Goal: Information Seeking & Learning: Learn about a topic

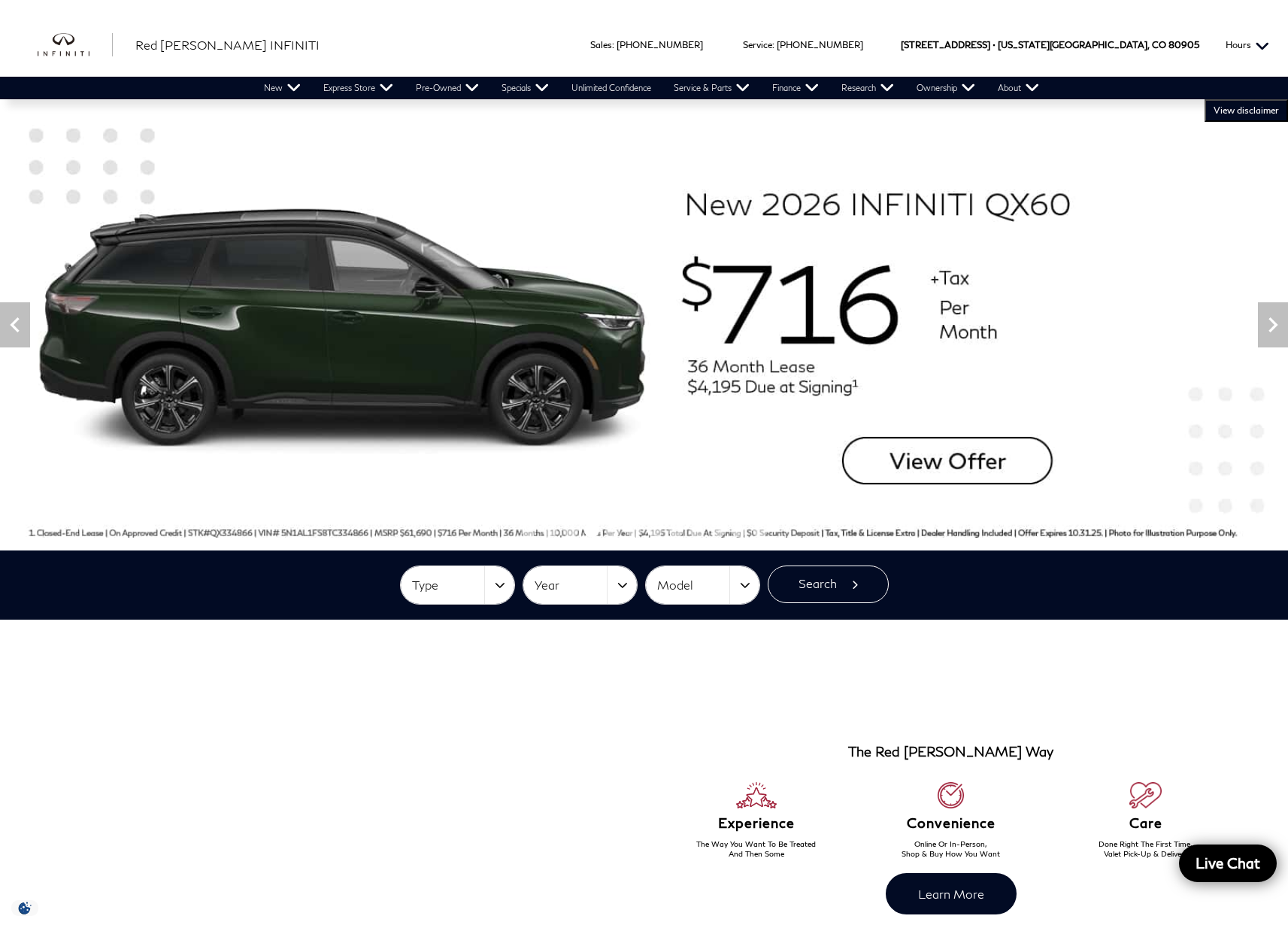
click at [1260, 42] on button "Hours" at bounding box center [1248, 45] width 59 height 64
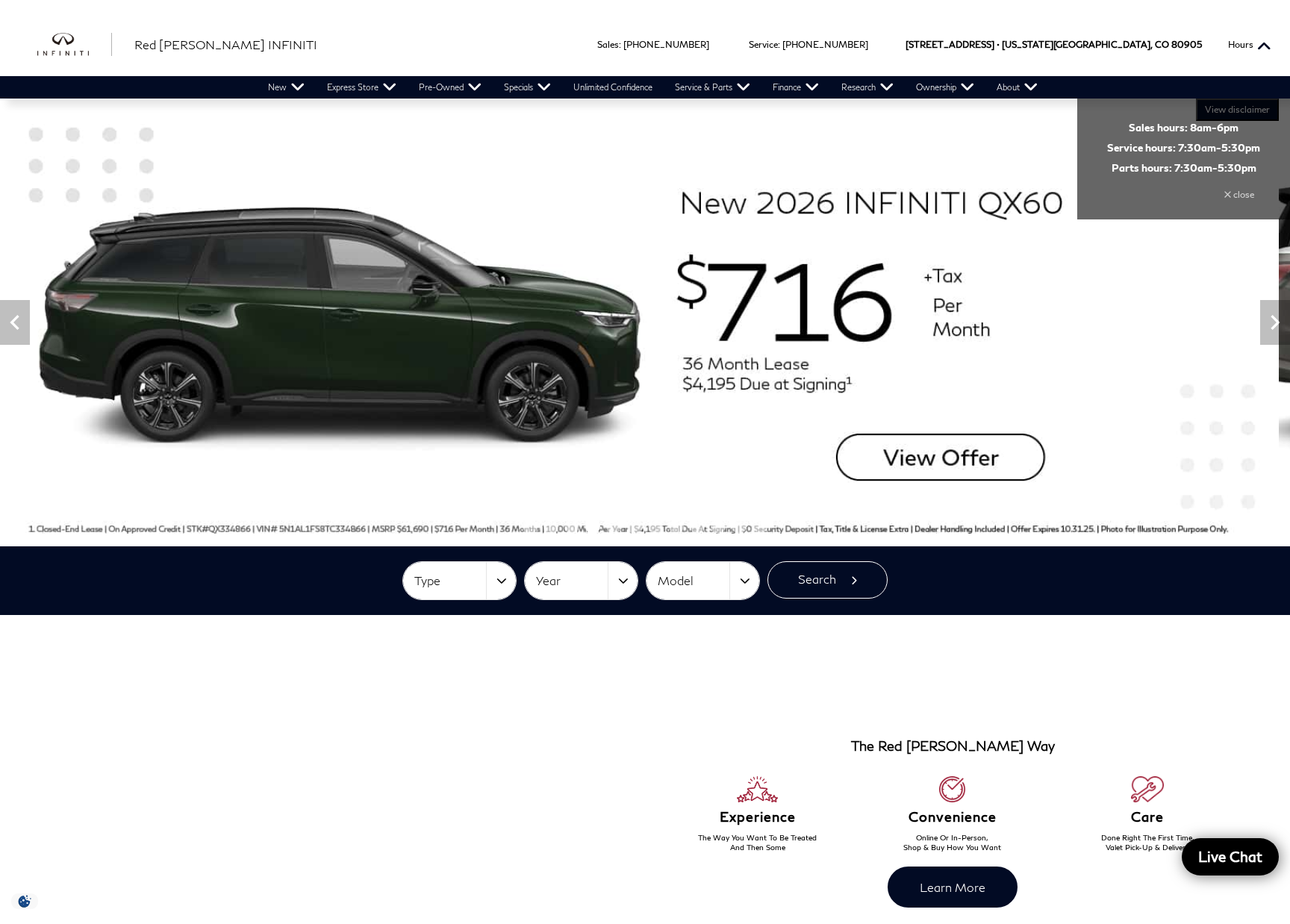
click at [1258, 45] on button "Hours" at bounding box center [1250, 44] width 58 height 64
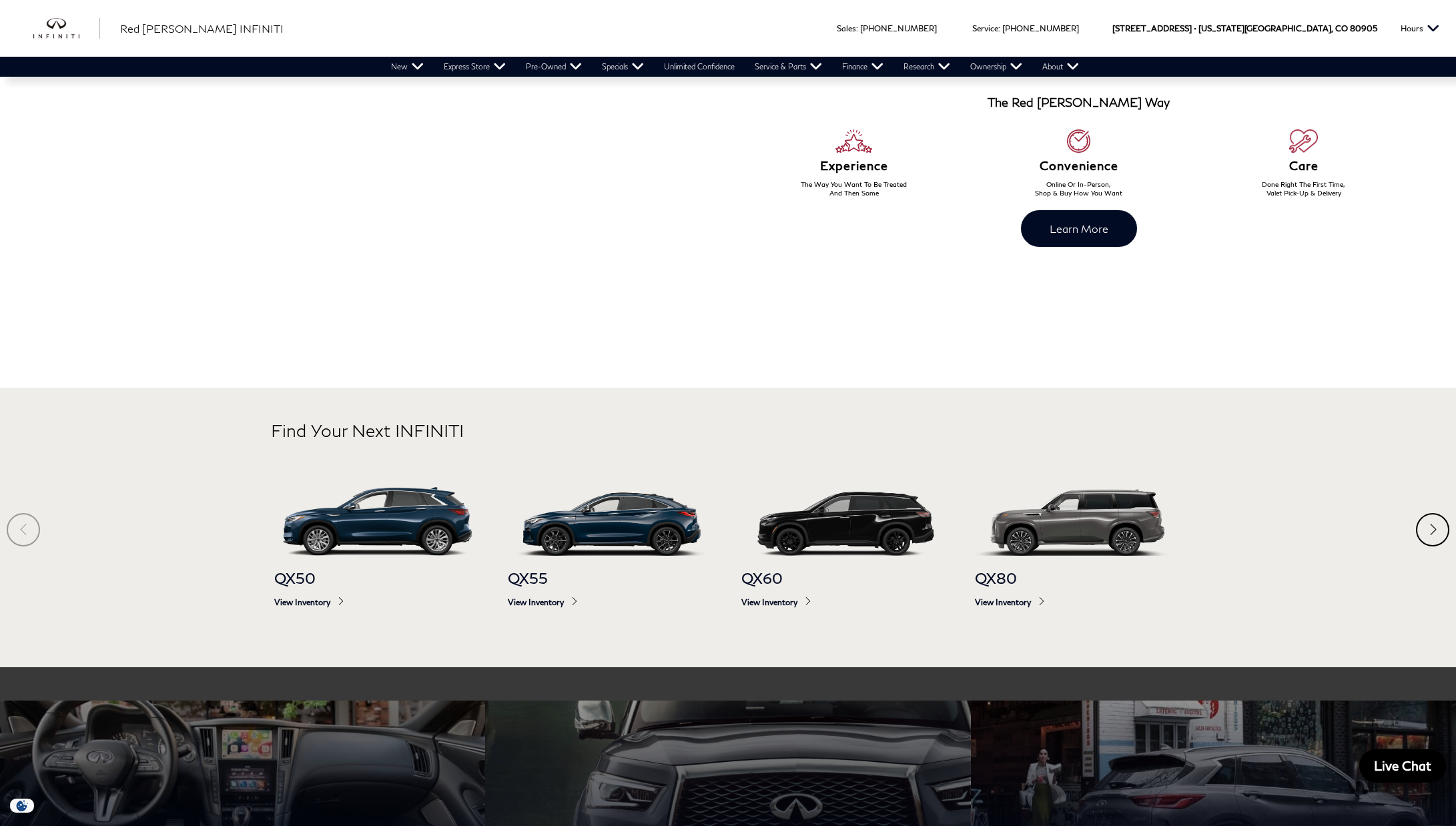
scroll to position [262, 0]
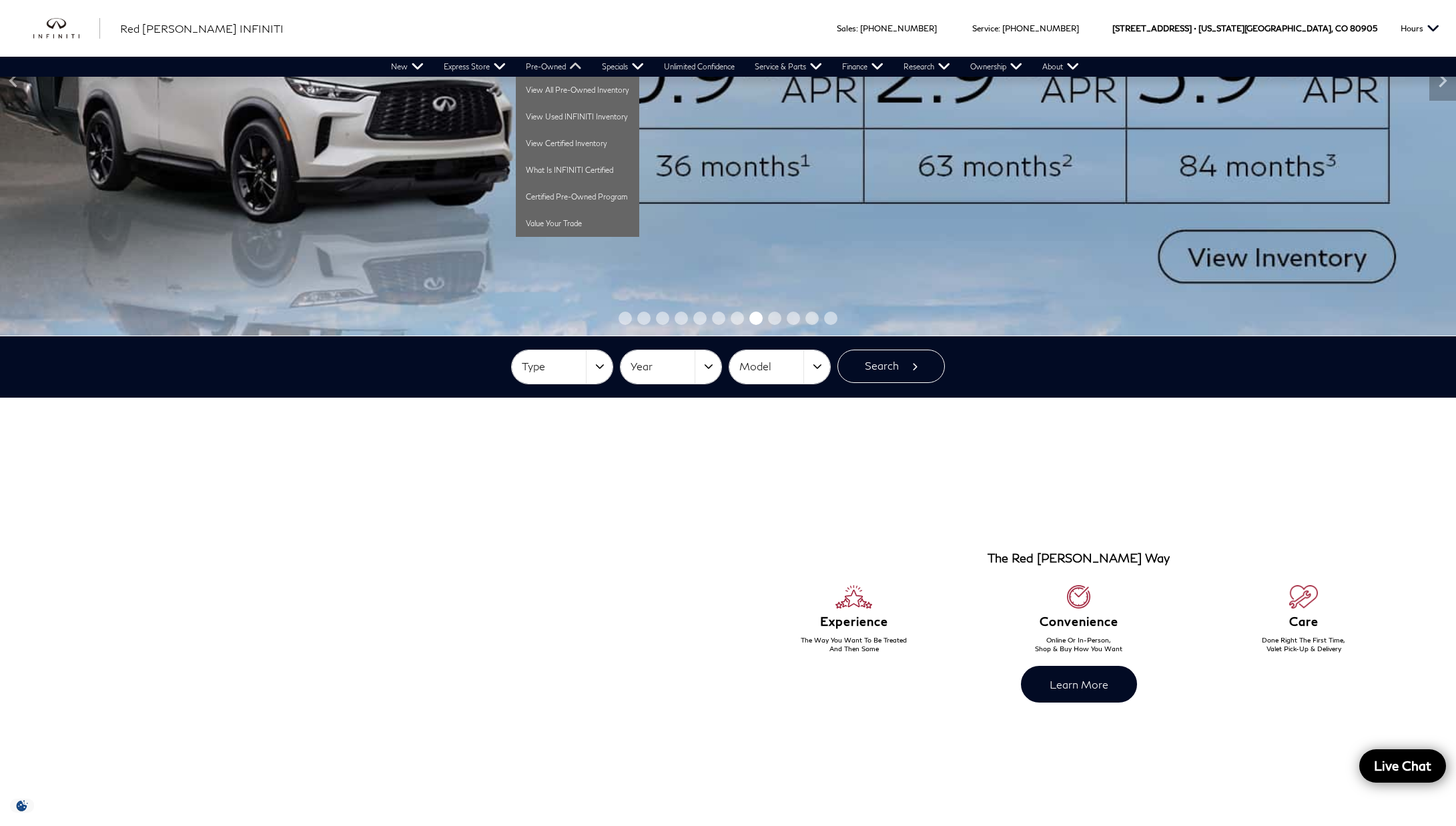
click at [545, 65] on link "Pre-Owned" at bounding box center [554, 66] width 76 height 20
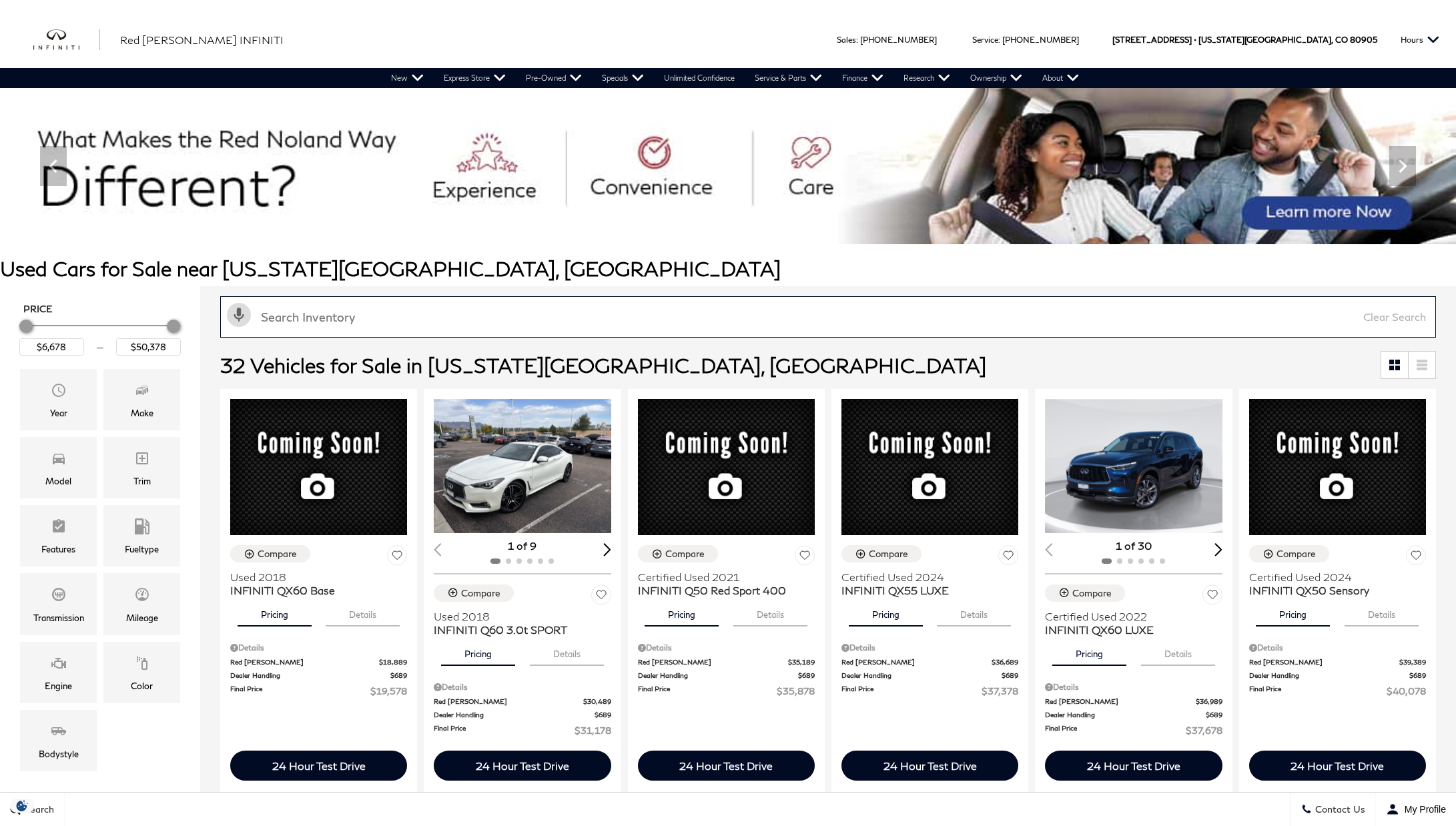
click at [398, 321] on input "text" at bounding box center [828, 317] width 1216 height 41
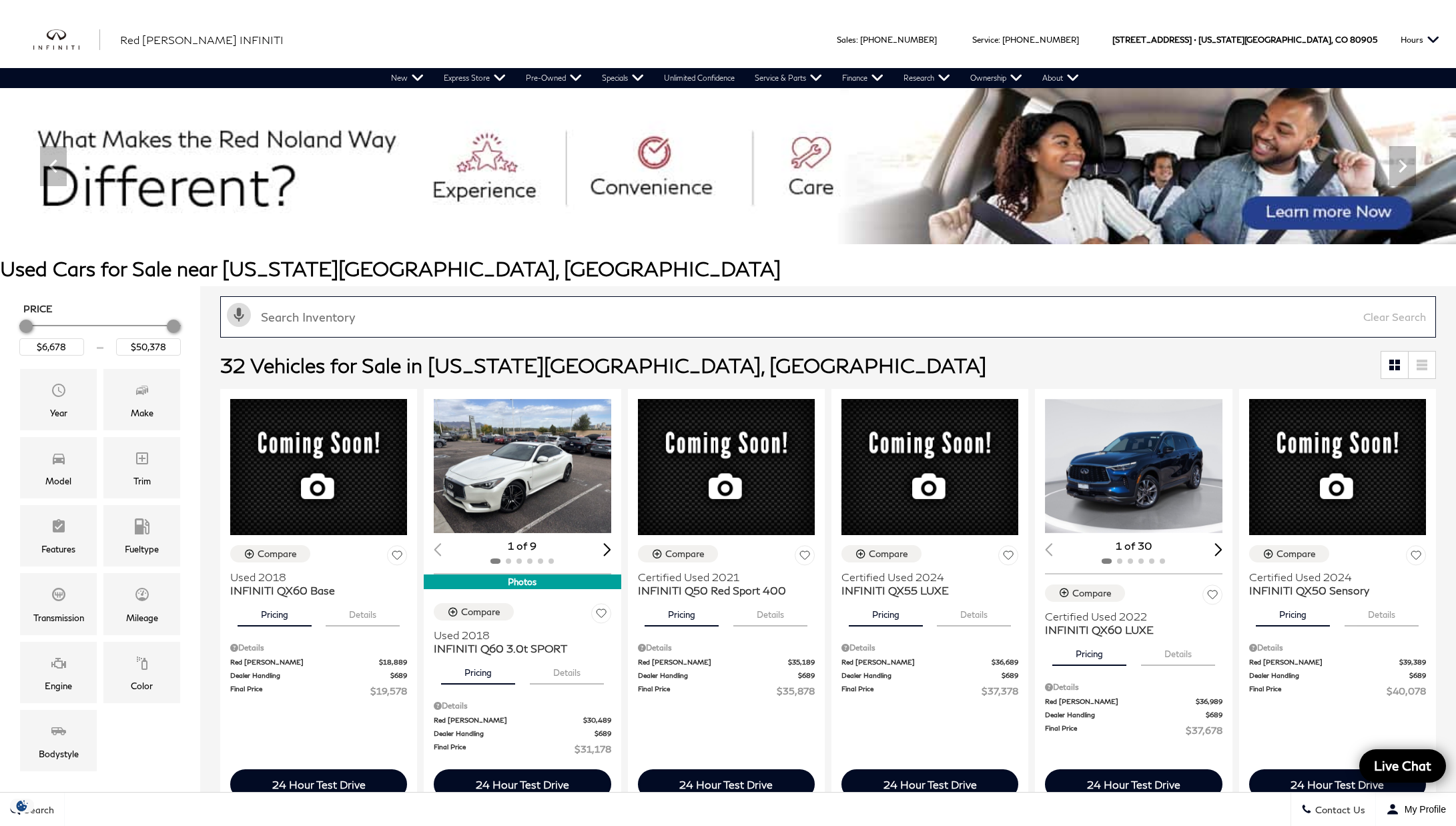
paste input "UI512078"
type input "UI512078"
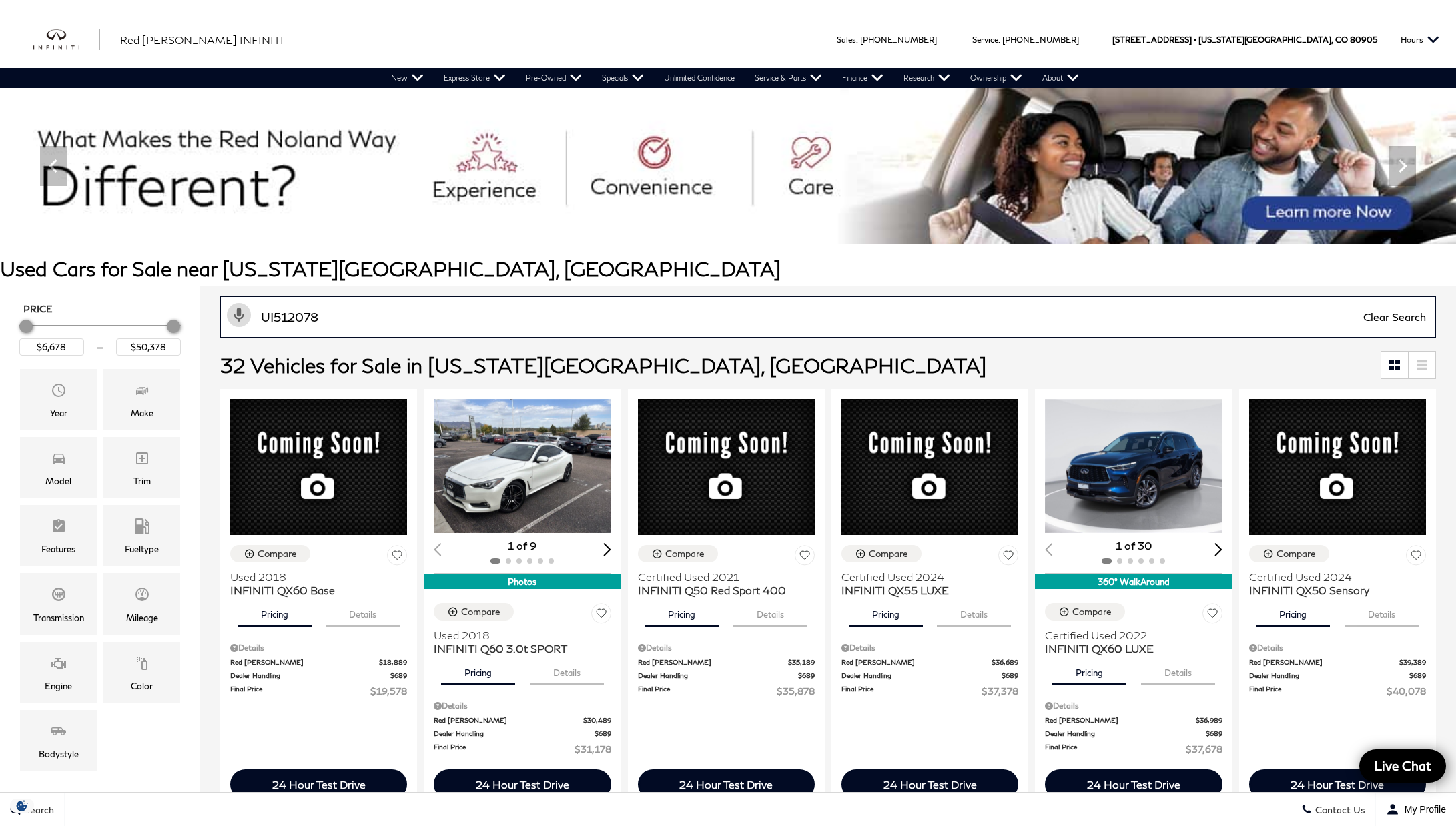
type input "$29,078"
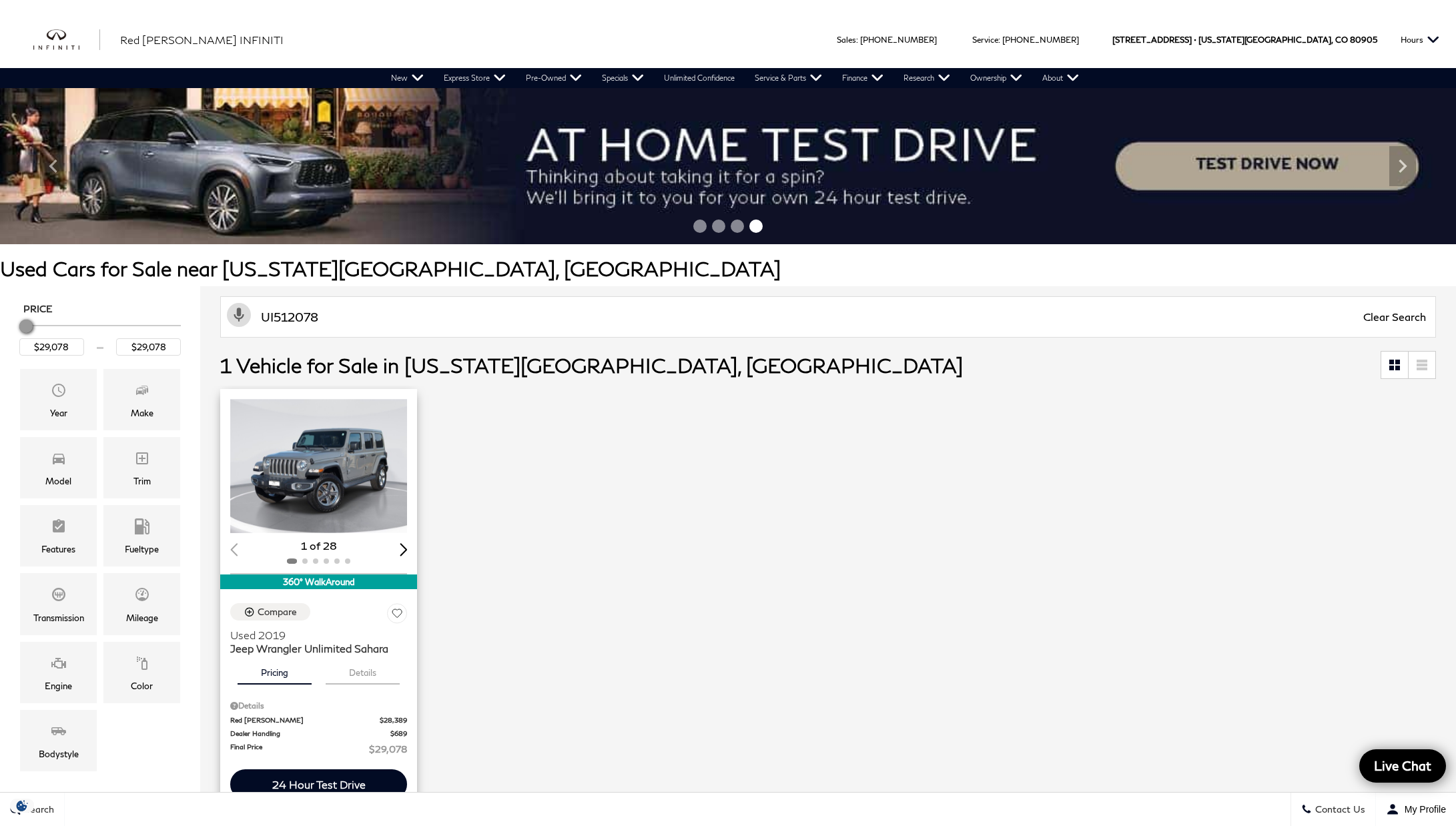
type input "UI512078"
click at [334, 454] on img "1 / 2" at bounding box center [320, 466] width 178 height 134
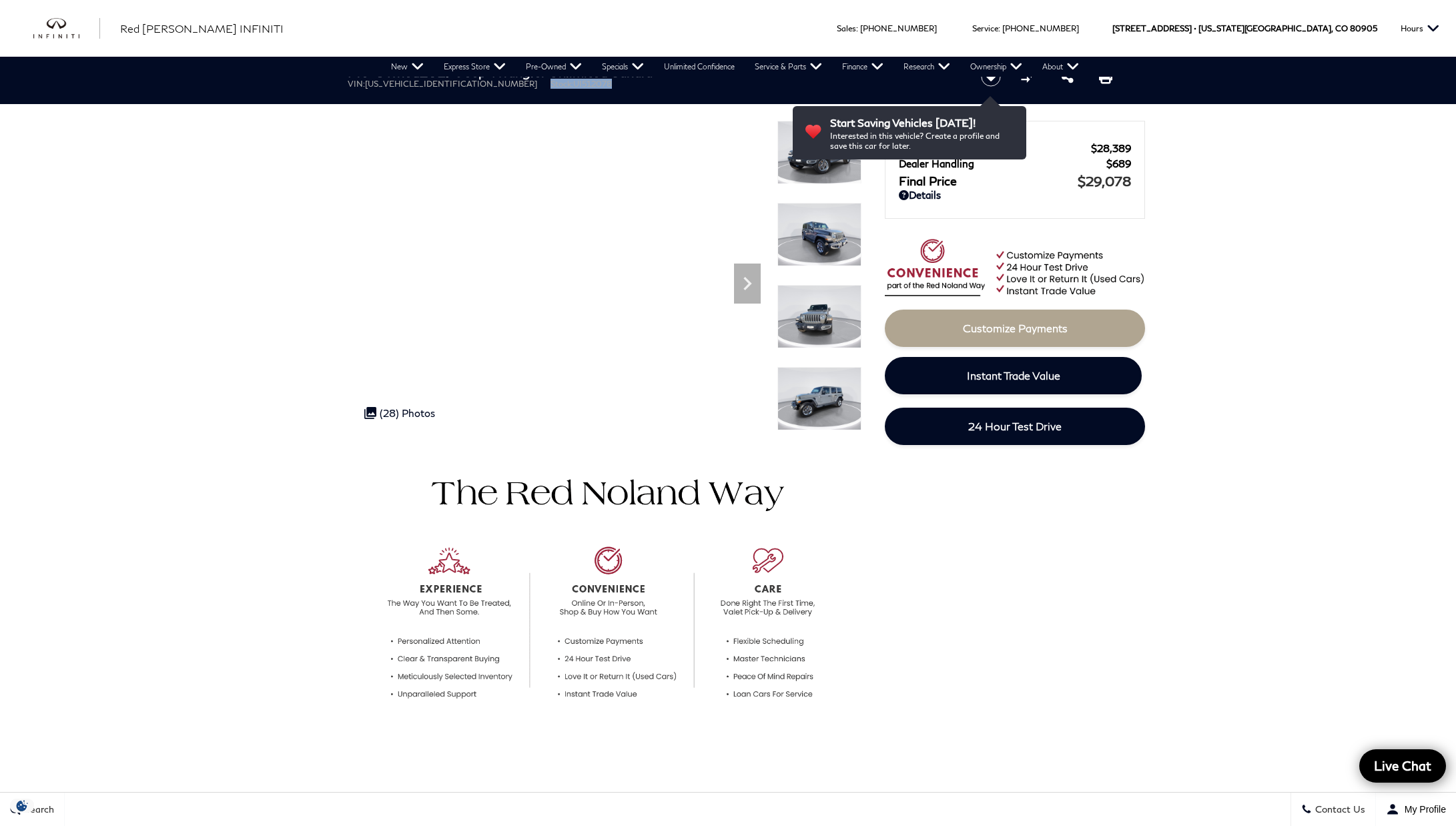
drag, startPoint x: 473, startPoint y: 84, endPoint x: 557, endPoint y: 80, distance: 84.1
click at [557, 80] on ul "VIN: 1C4HJXEN2KW512078 Stock: UI512078" at bounding box center [652, 84] width 610 height 10
copy li "Stock: UI512078"
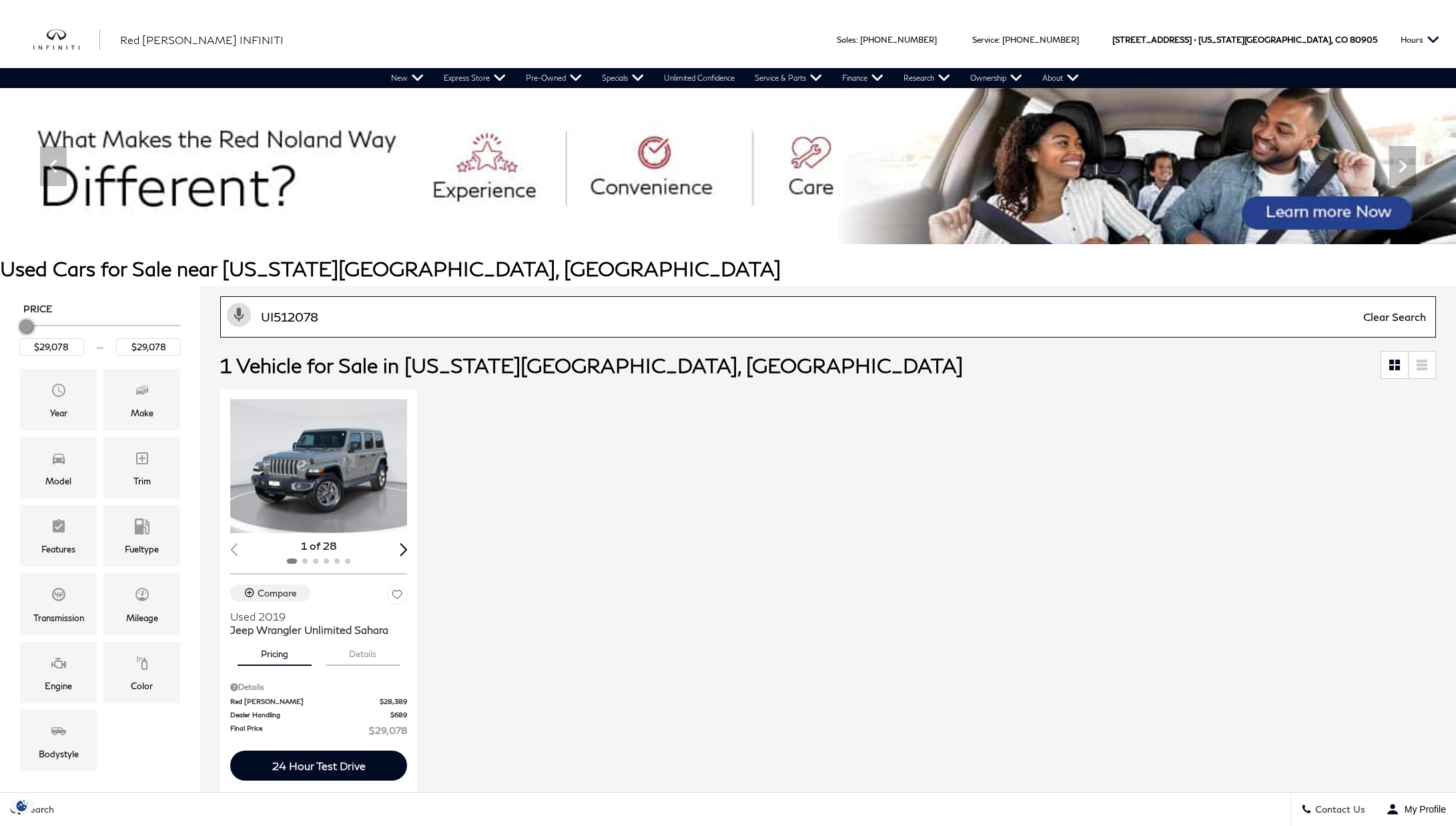
click at [531, 310] on input "UI512078" at bounding box center [828, 317] width 1216 height 41
click at [530, 310] on input "UI512078" at bounding box center [828, 317] width 1216 height 41
paste input "27369"
type input "UI527369"
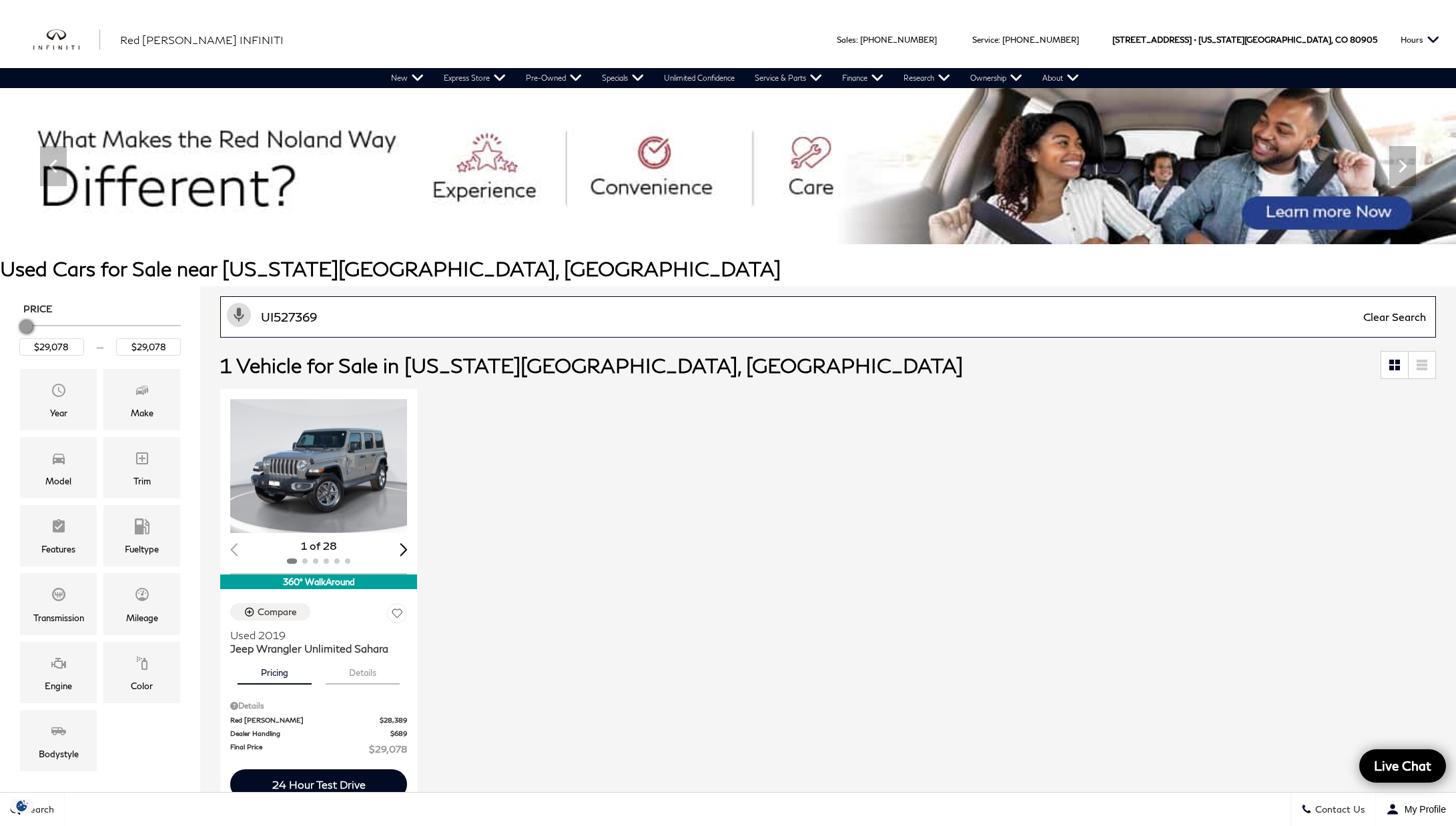
type input "$25,078"
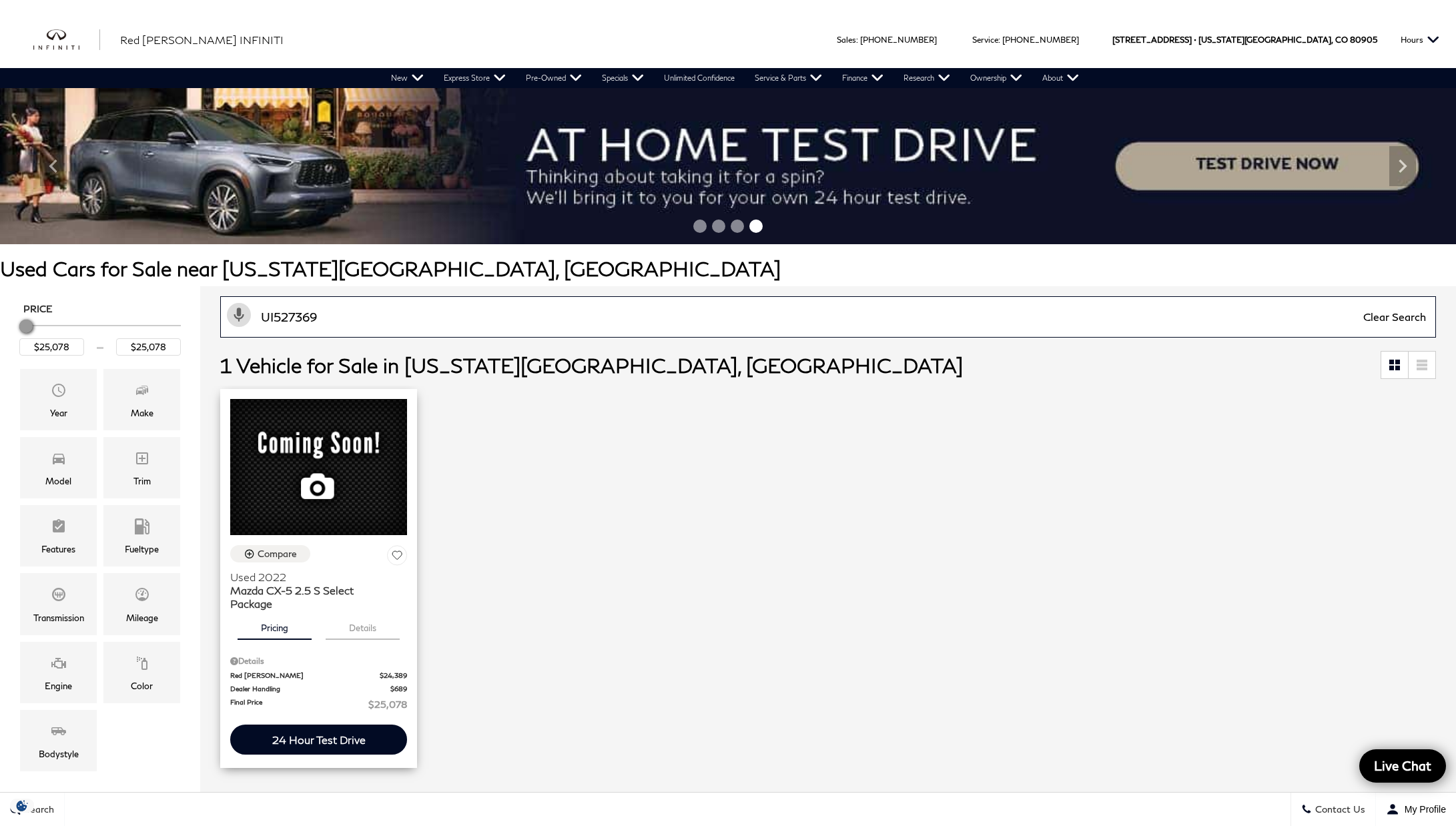
type input "UI527369"
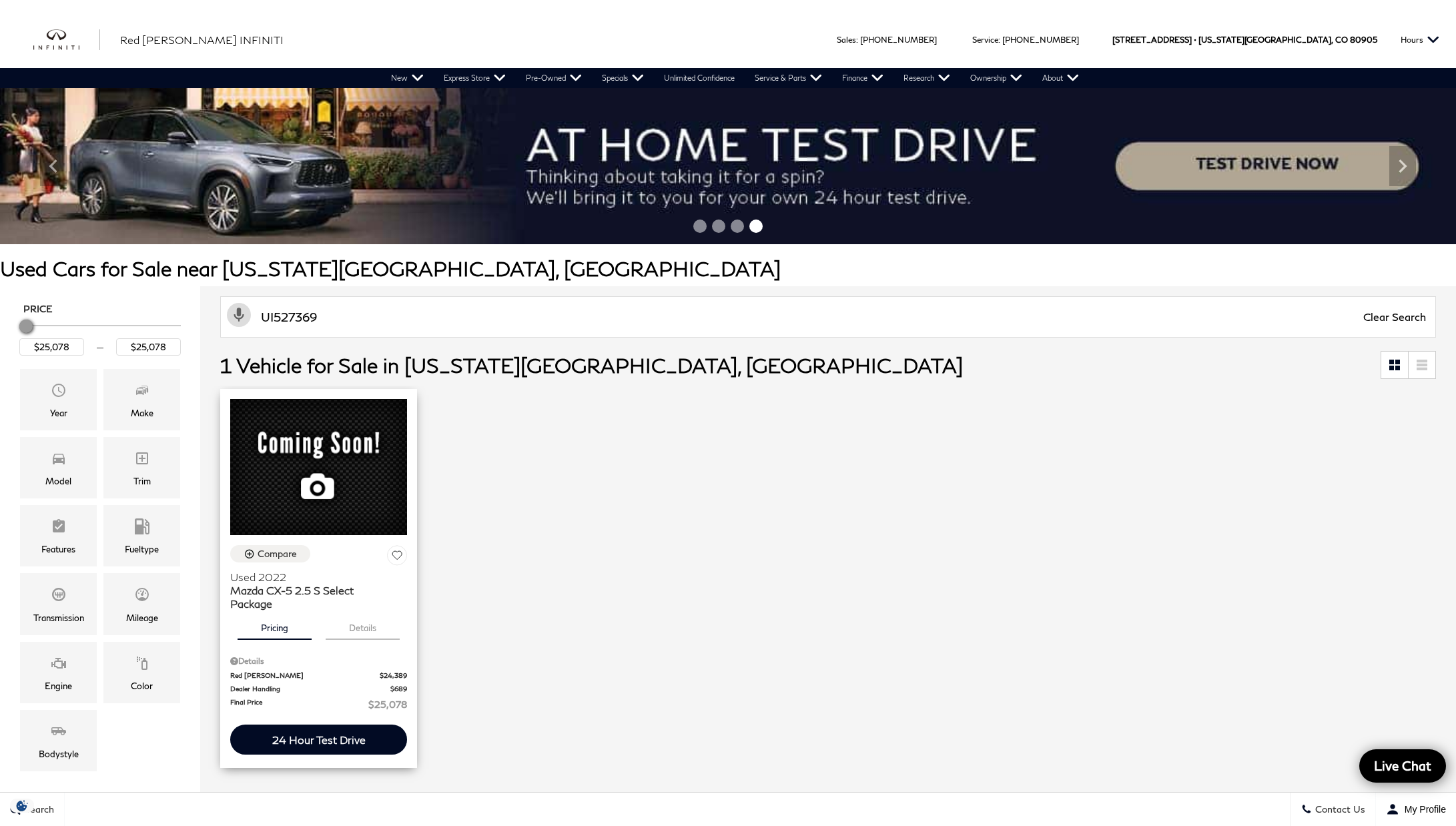
click at [258, 610] on span "Mazda CX-5 2.5 S Select Package" at bounding box center [313, 597] width 167 height 27
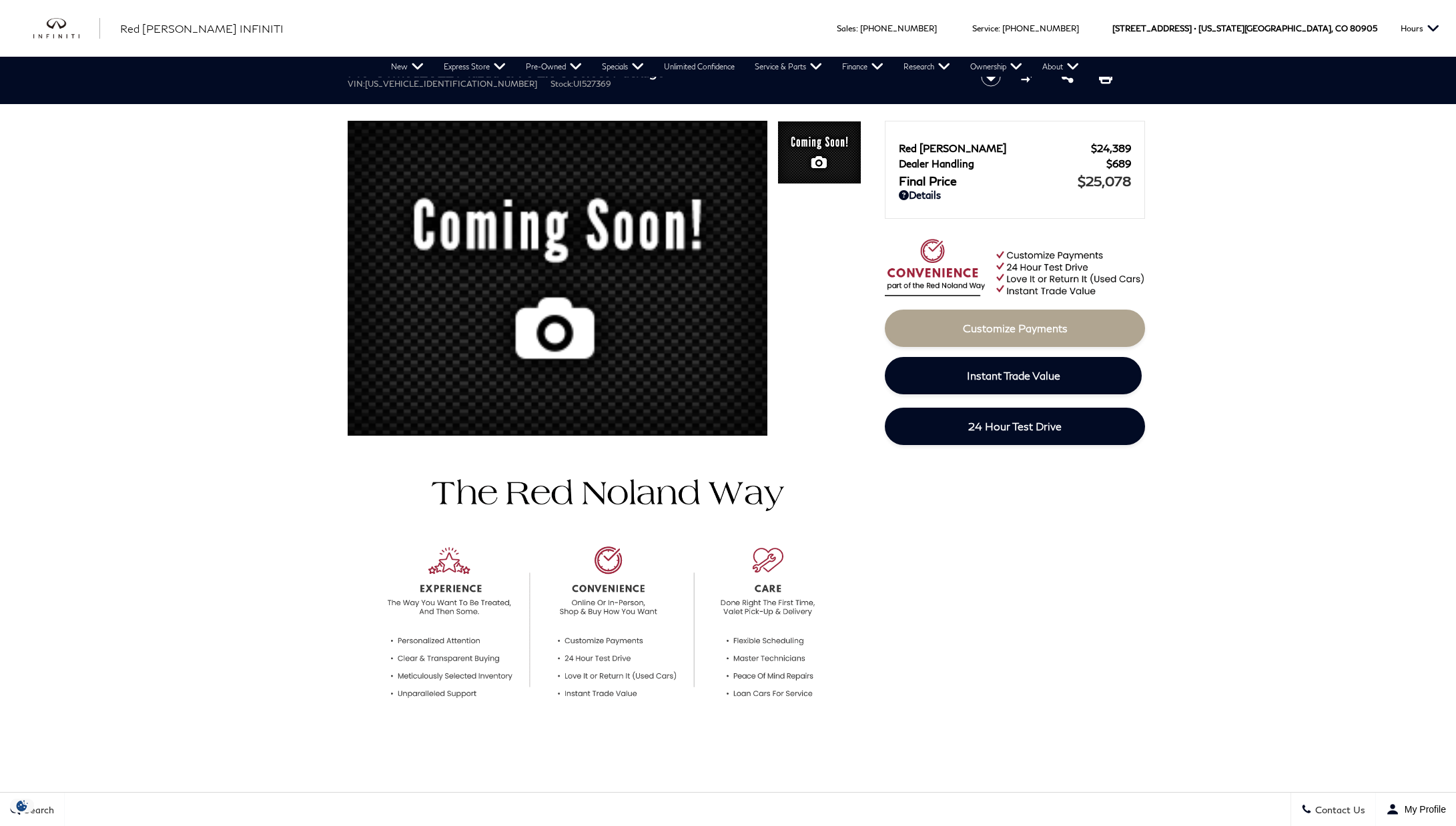
click at [573, 88] on span "UI527369" at bounding box center [592, 84] width 38 height 10
drag, startPoint x: 498, startPoint y: 84, endPoint x: 565, endPoint y: 84, distance: 67.0
click at [565, 84] on ul "VIN: [US_VEHICLE_IDENTIFICATION_NUMBER] Stock: UI527369" at bounding box center [652, 84] width 610 height 10
copy li "Stock: UI527369"
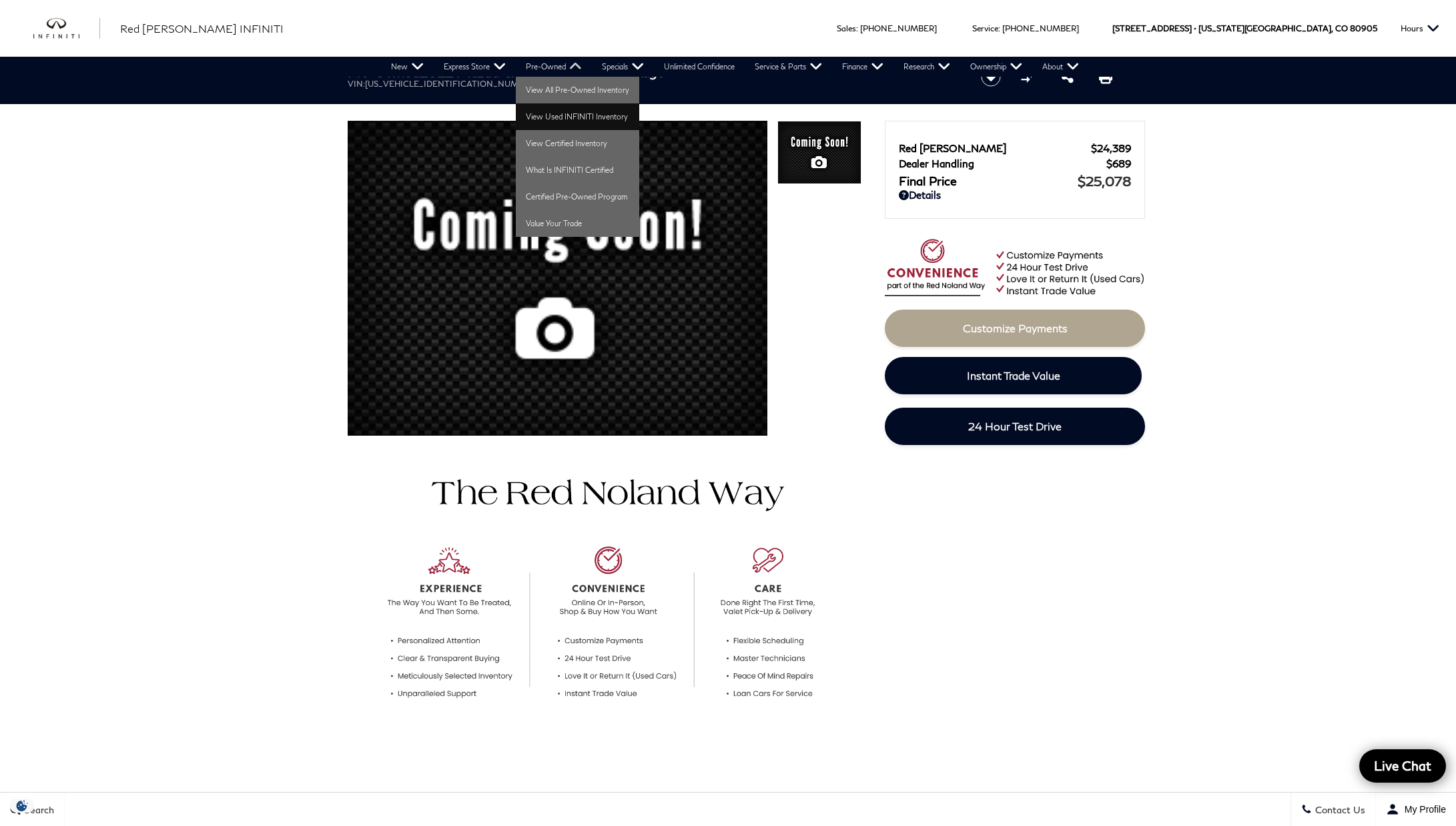
click at [569, 106] on link "View Used INFINITI Inventory" at bounding box center [577, 117] width 123 height 27
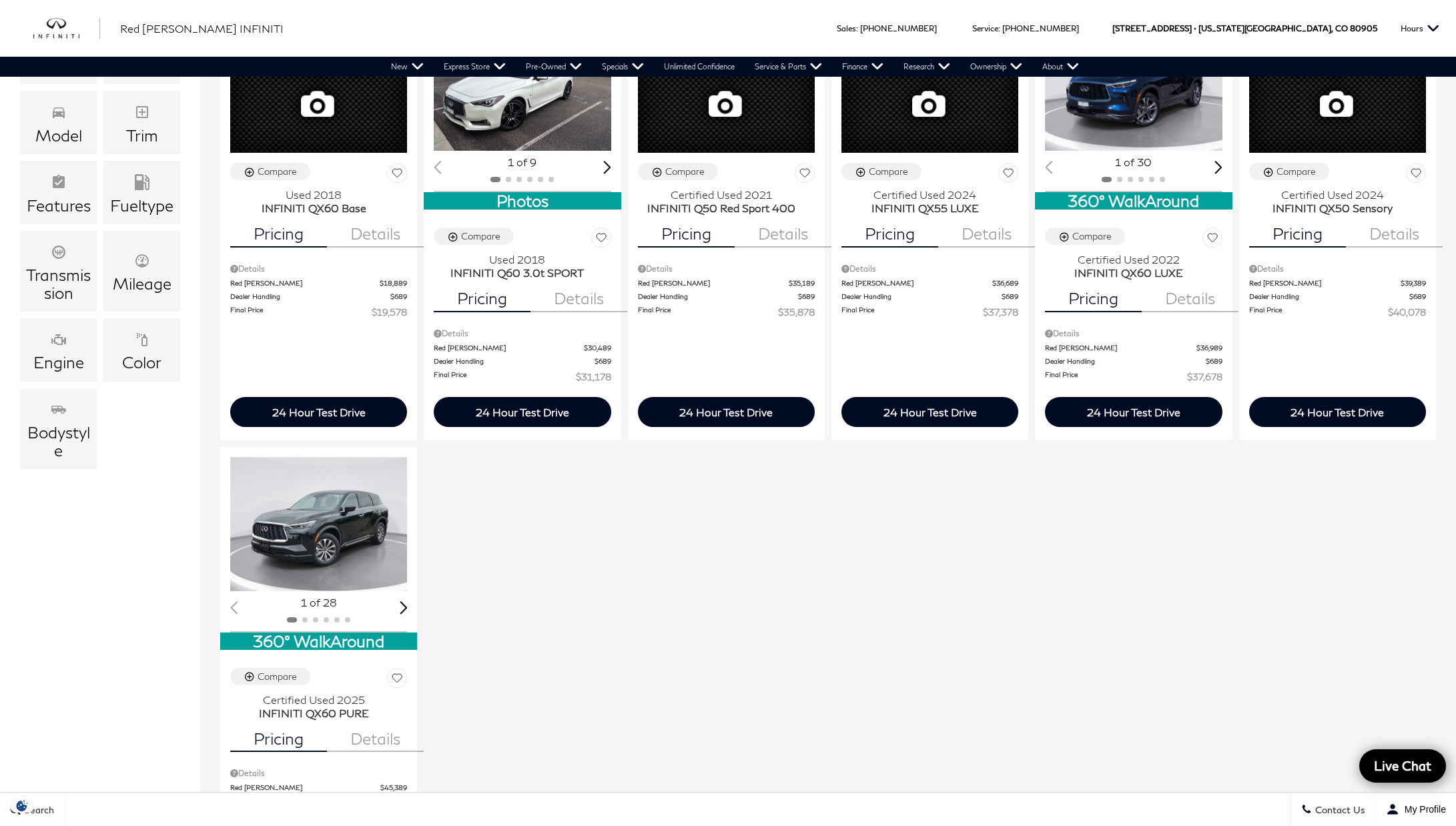
scroll to position [148, 0]
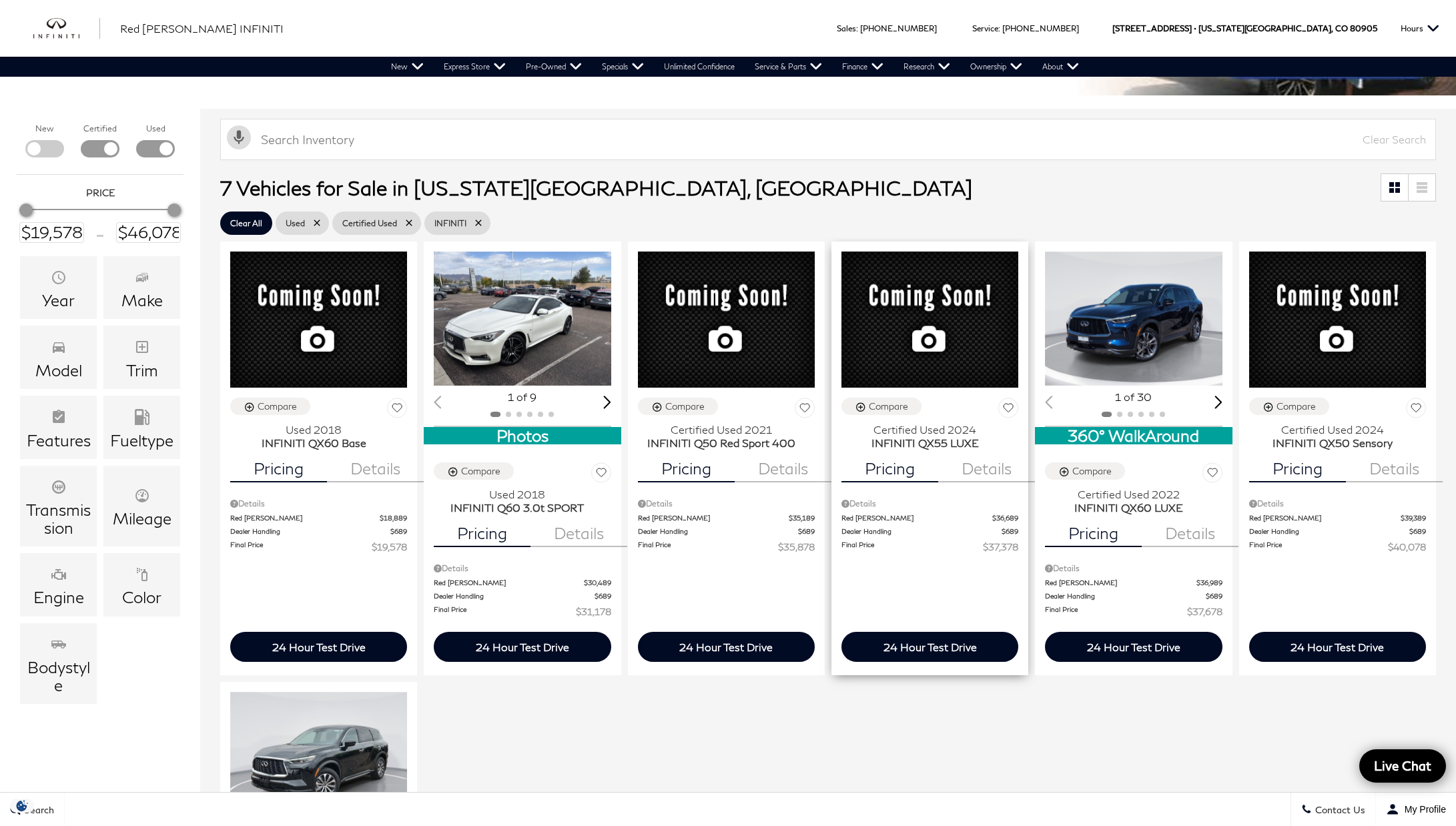
click at [869, 450] on span "INFINITI QX55 LUXE" at bounding box center [925, 443] width 167 height 13
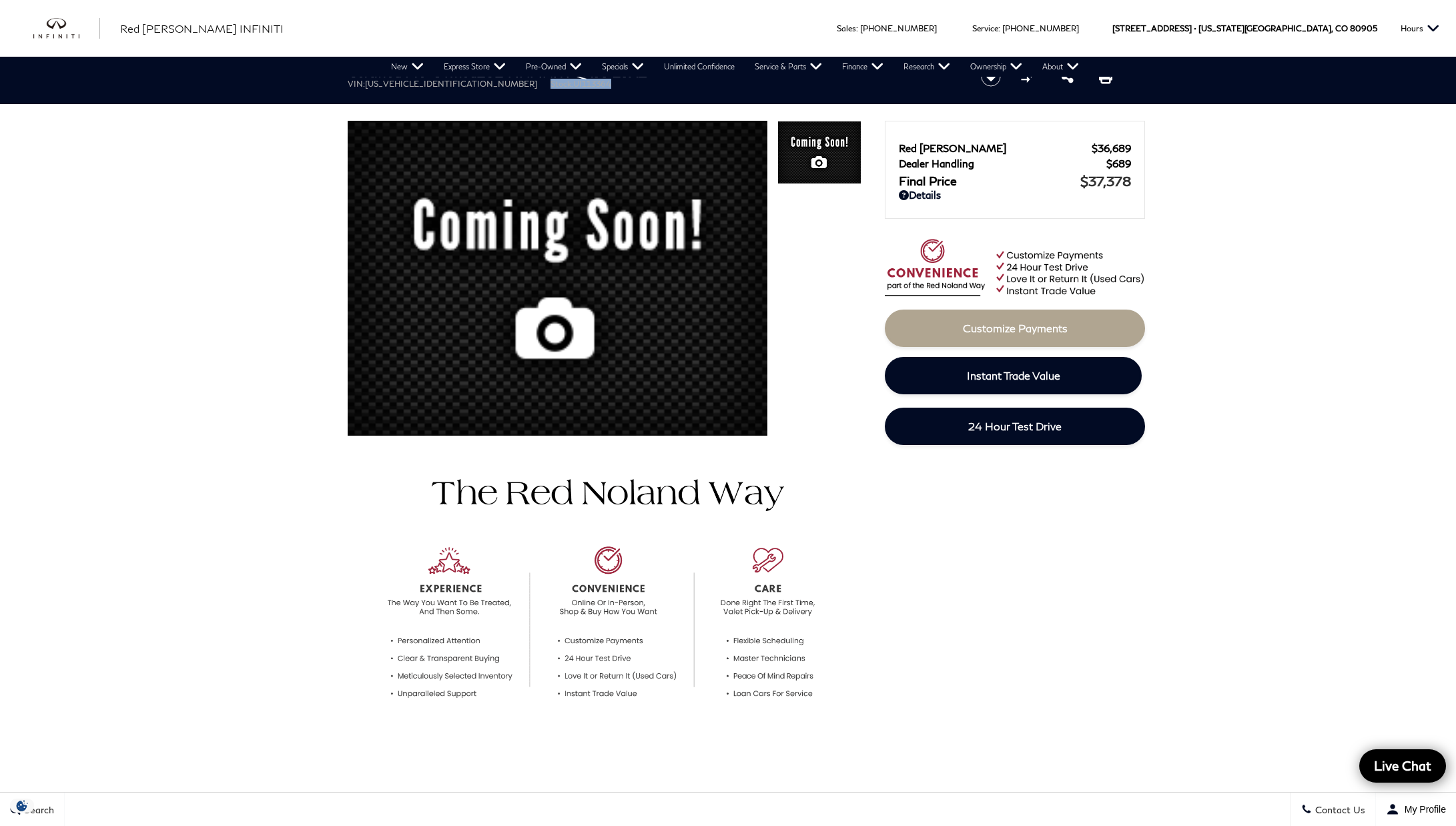
drag, startPoint x: 466, startPoint y: 85, endPoint x: 586, endPoint y: 84, distance: 120.0
click at [586, 84] on ul "VIN: [US_VEHICLE_IDENTIFICATION_NUMBER] Stock: UI113364" at bounding box center [652, 84] width 610 height 10
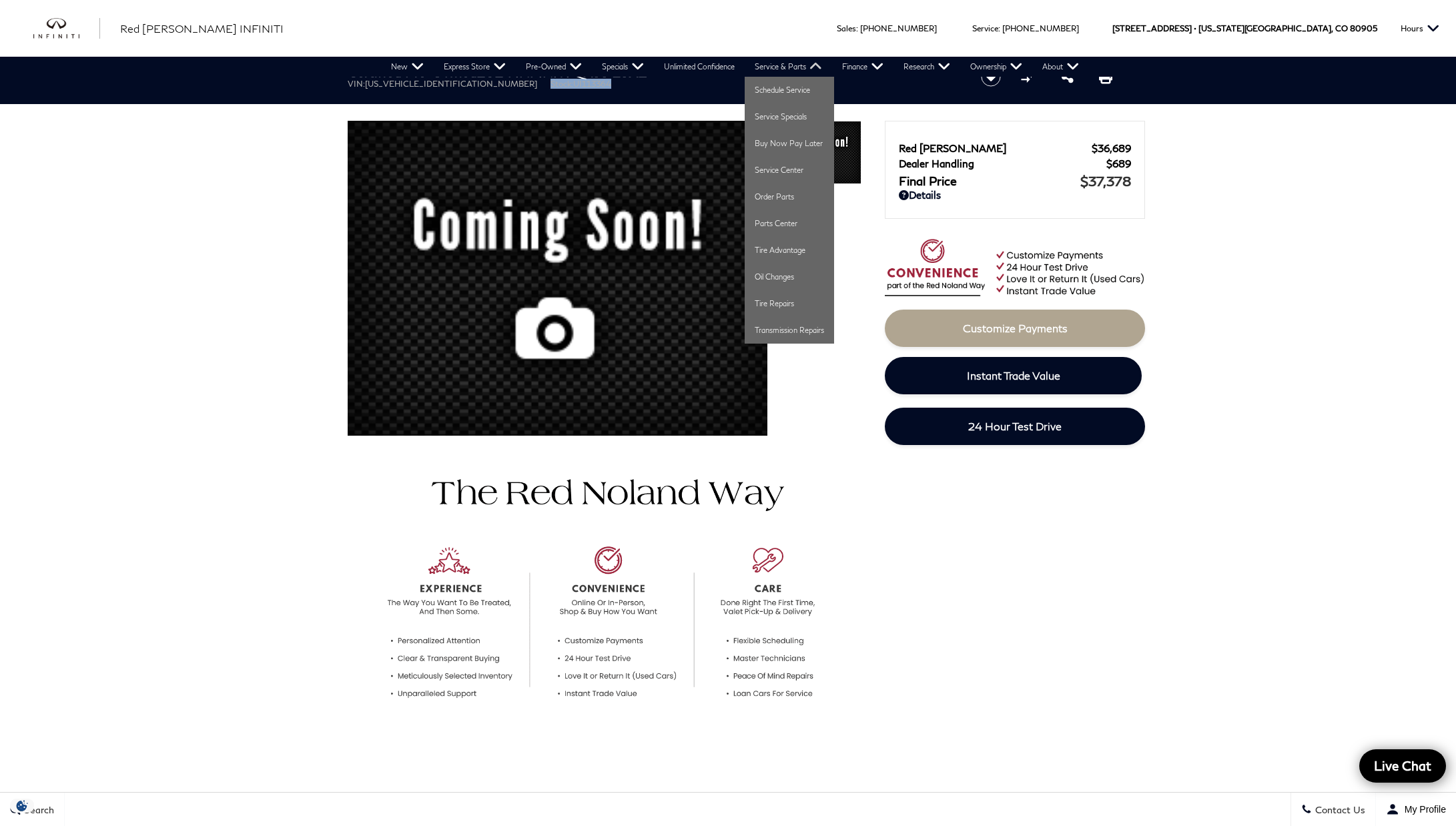
copy li "Stock: UI113364"
